Goal: Use online tool/utility: Utilize a website feature to perform a specific function

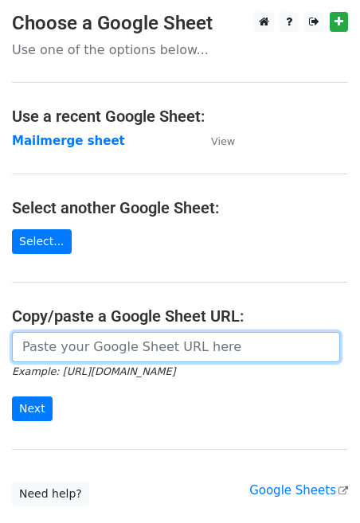
click at [69, 349] on input "url" at bounding box center [176, 347] width 328 height 30
paste input "[URL][DOMAIN_NAME]"
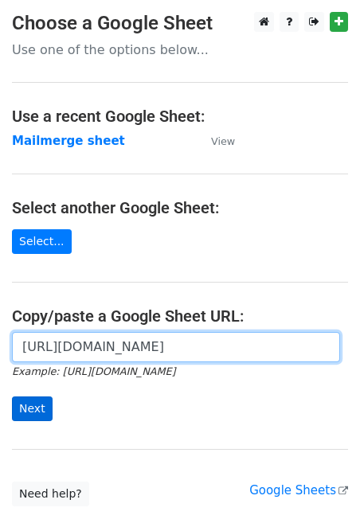
type input "[URL][DOMAIN_NAME]"
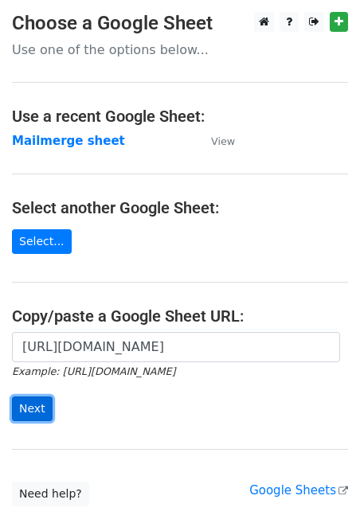
click at [39, 404] on input "Next" at bounding box center [32, 408] width 41 height 25
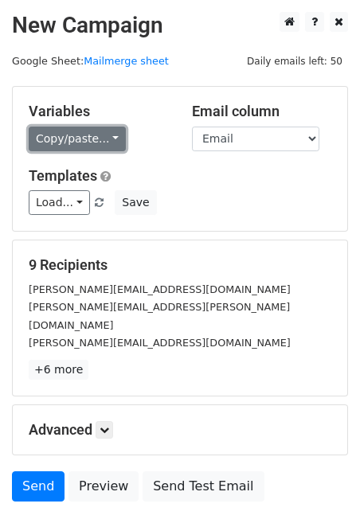
click at [49, 138] on link "Copy/paste..." at bounding box center [77, 139] width 97 height 25
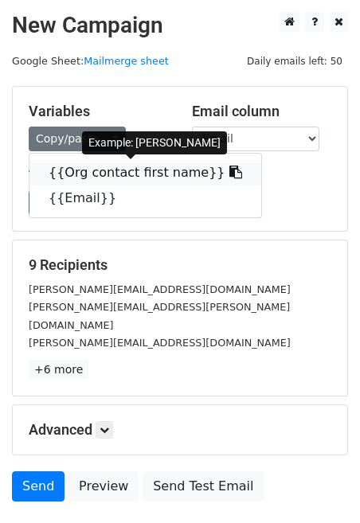
click at [54, 173] on link "{{Org contact first name}}" at bounding box center [145, 172] width 232 height 25
